Goal: Find specific page/section: Find specific page/section

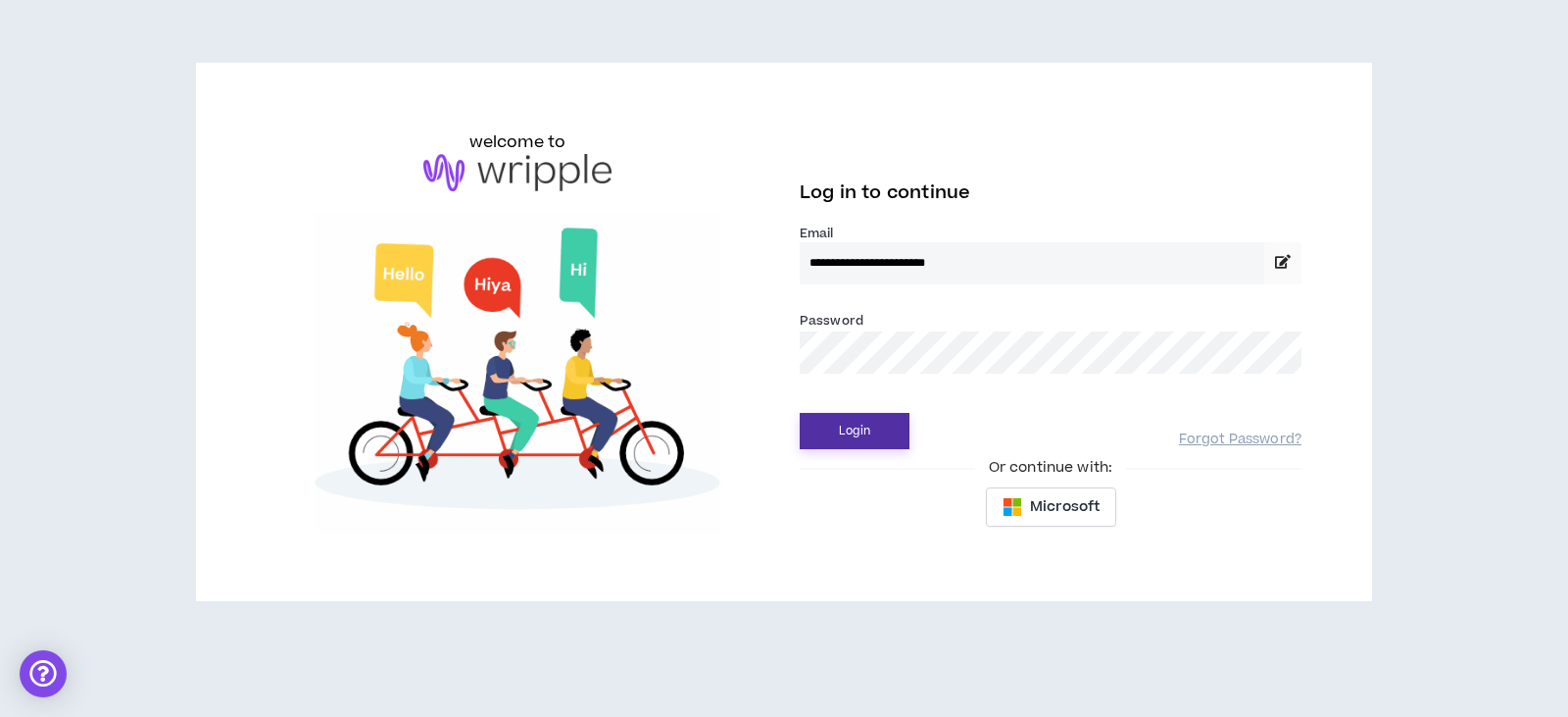
click at [857, 429] on button "Login" at bounding box center [855, 431] width 110 height 36
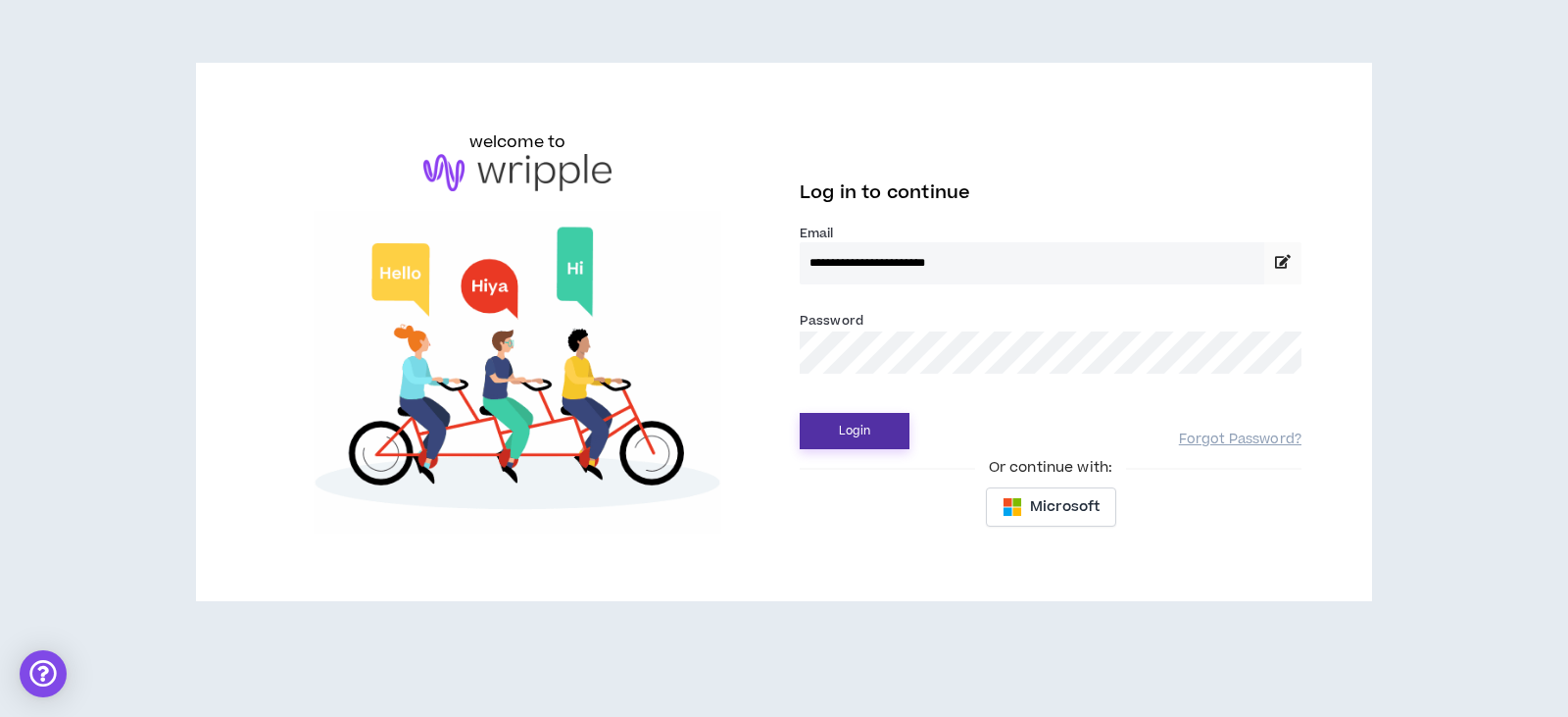
click at [867, 438] on button "Login" at bounding box center [855, 431] width 110 height 36
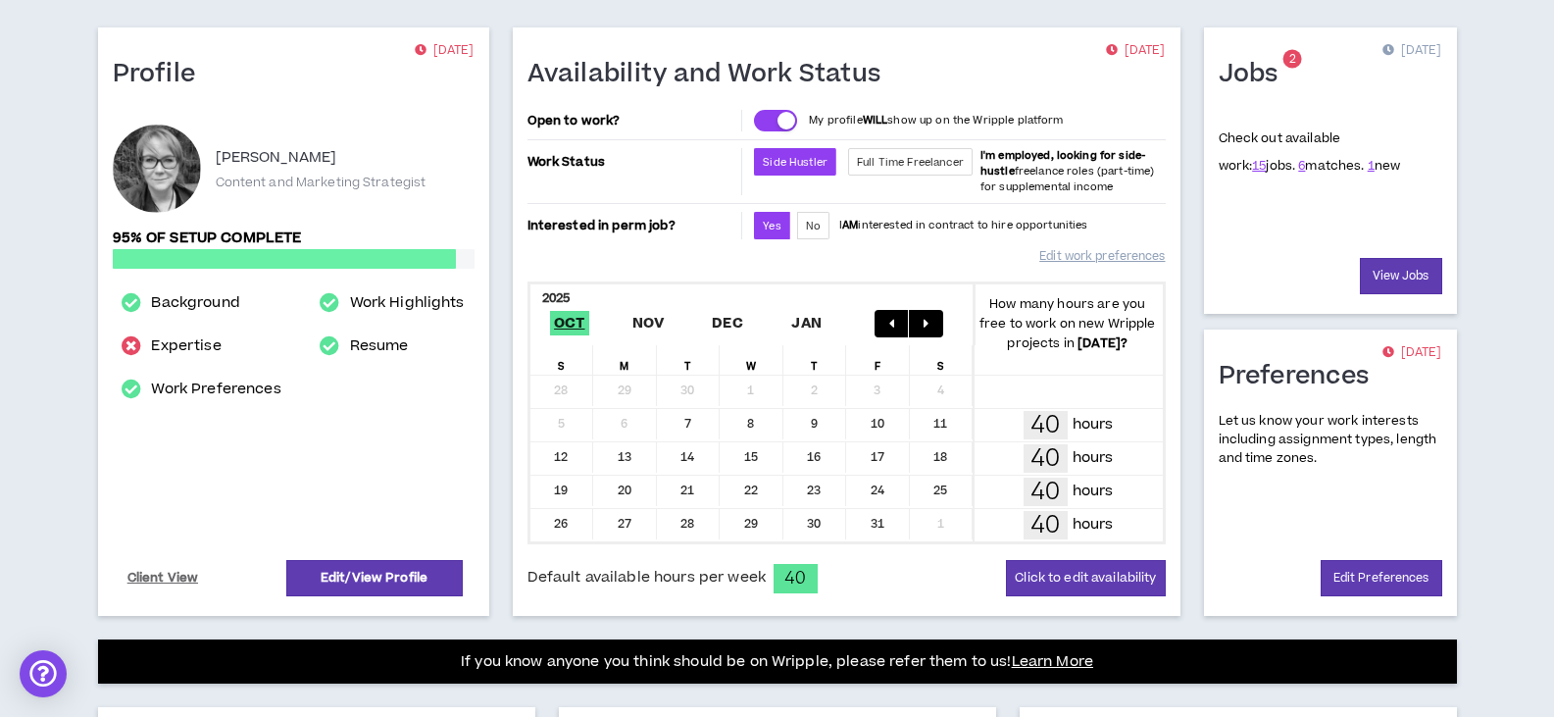
scroll to position [196, 0]
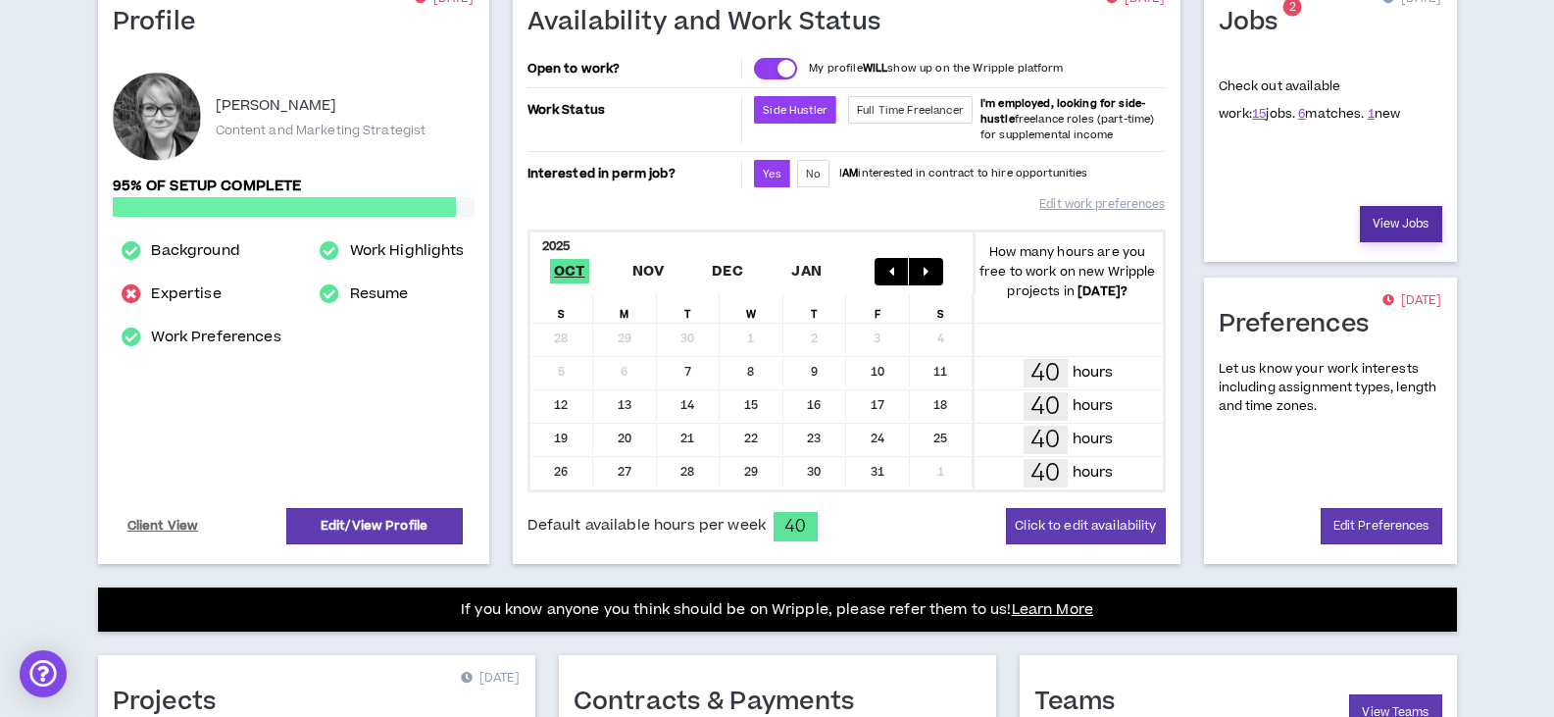
click at [1402, 225] on link "View Jobs" at bounding box center [1401, 224] width 82 height 36
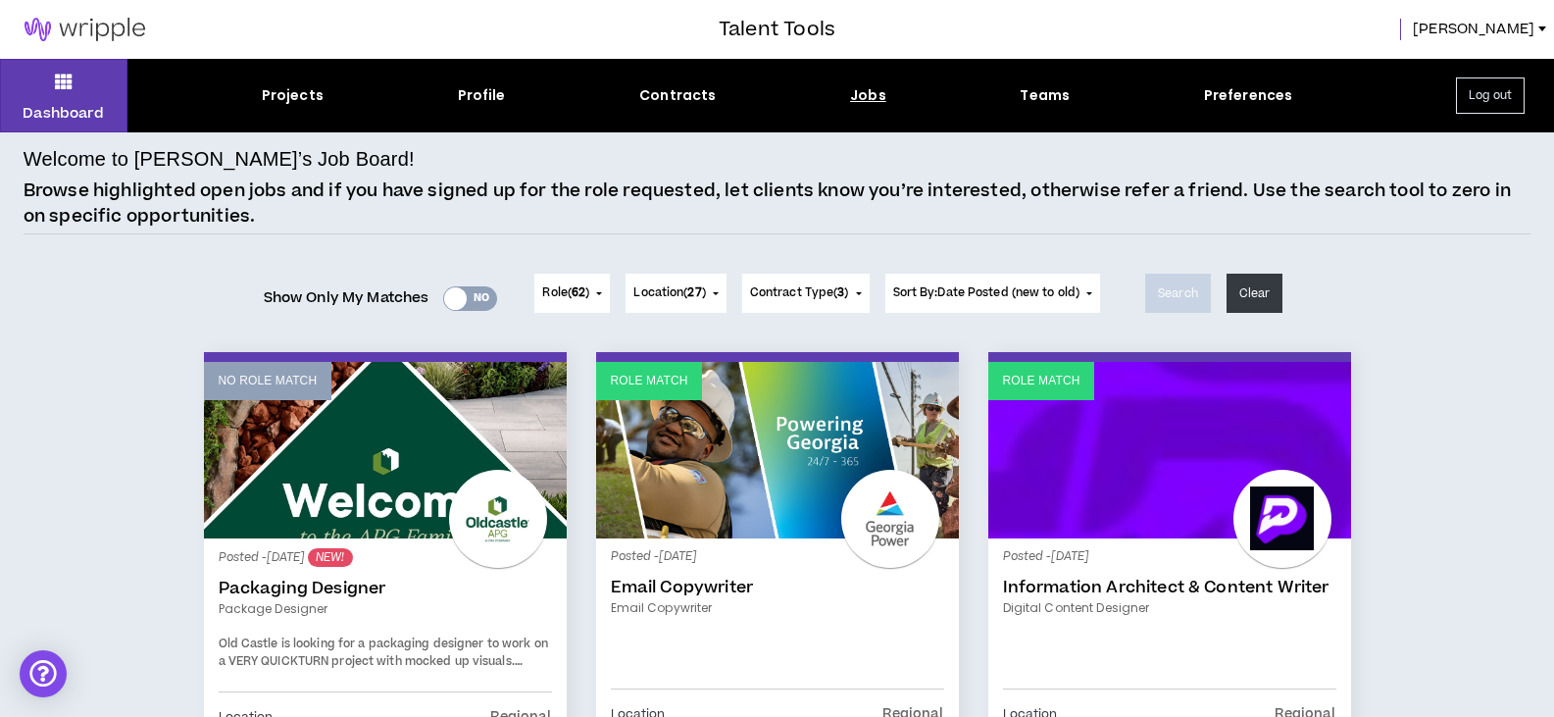
click at [468, 298] on div "Yes No" at bounding box center [470, 298] width 54 height 25
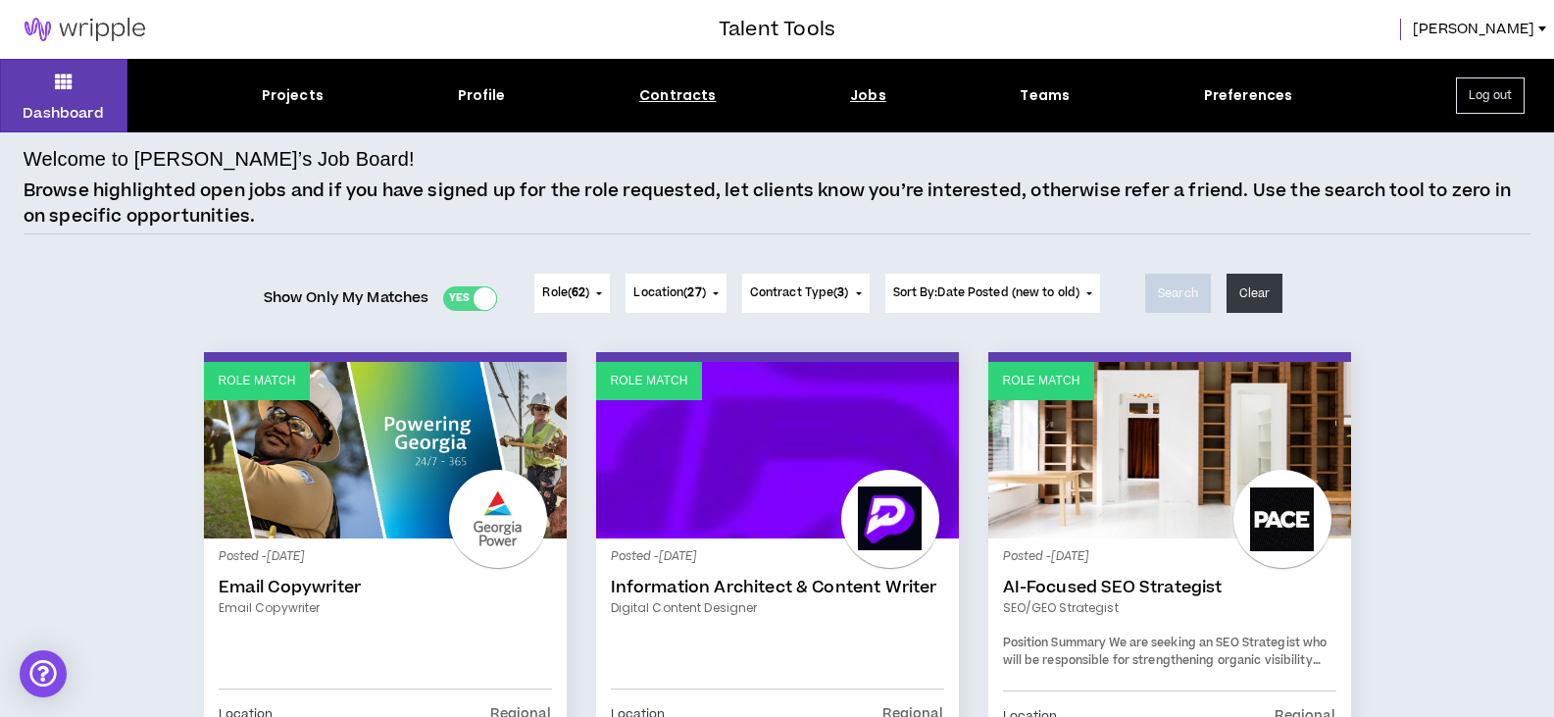
click at [655, 87] on div "Contracts" at bounding box center [677, 95] width 76 height 21
